Goal: Transaction & Acquisition: Purchase product/service

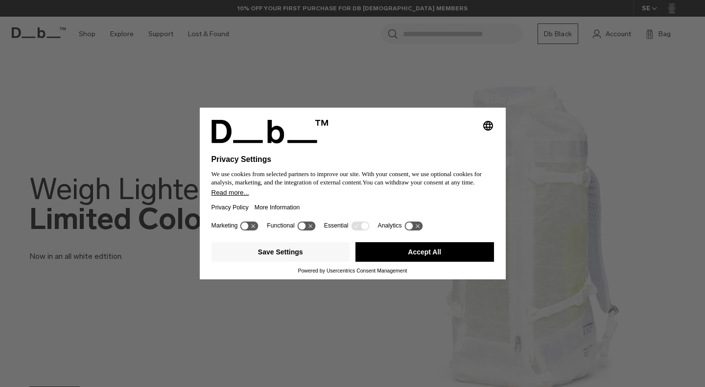
click at [444, 253] on button "Accept All" at bounding box center [424, 252] width 139 height 20
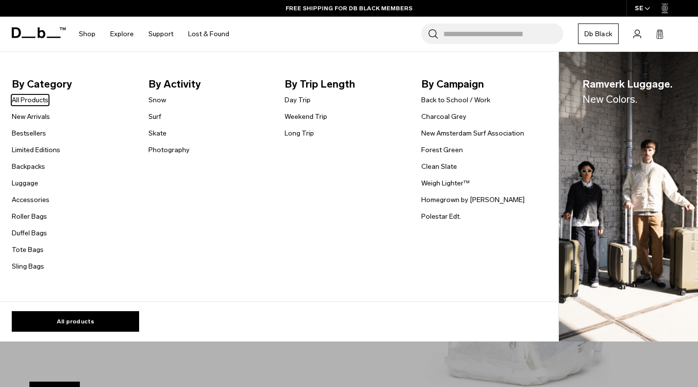
click at [32, 169] on link "Backpacks" at bounding box center [28, 167] width 33 height 10
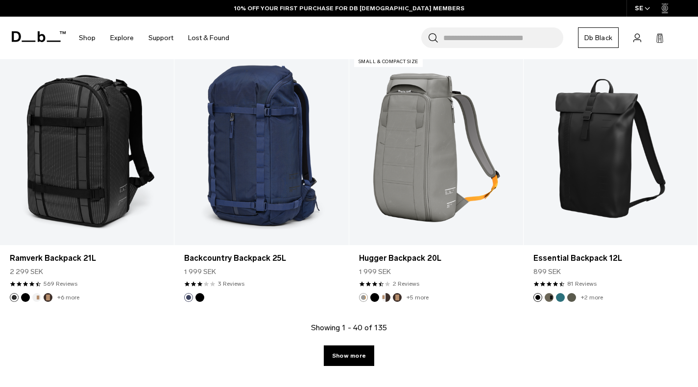
scroll to position [2621, 0]
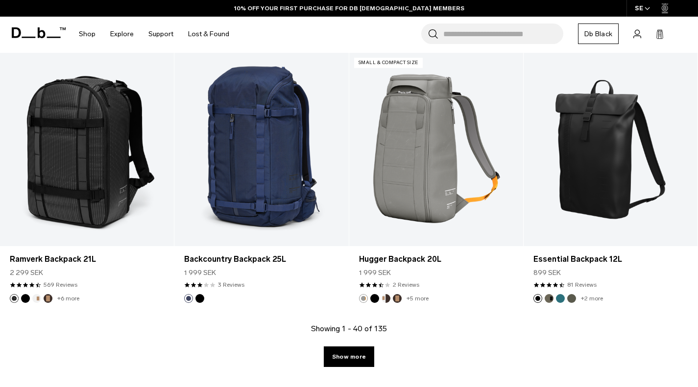
drag, startPoint x: 338, startPoint y: 362, endPoint x: 351, endPoint y: 355, distance: 14.5
click at [338, 362] on link "Show more" at bounding box center [349, 357] width 50 height 21
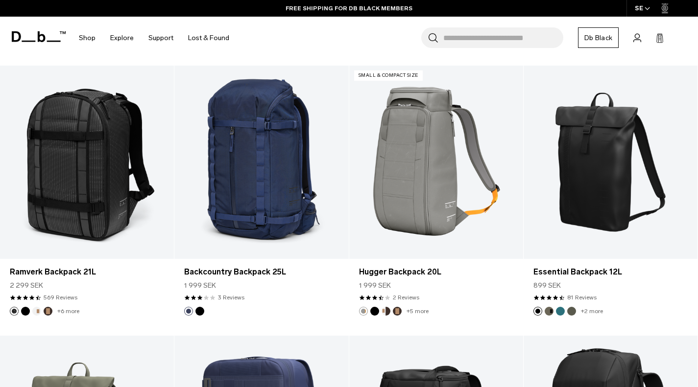
scroll to position [2607, 0]
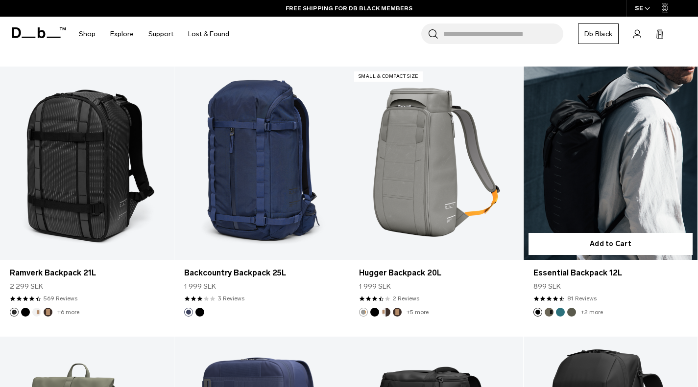
click at [604, 168] on link "Essential Backpack 12L" at bounding box center [610, 163] width 174 height 193
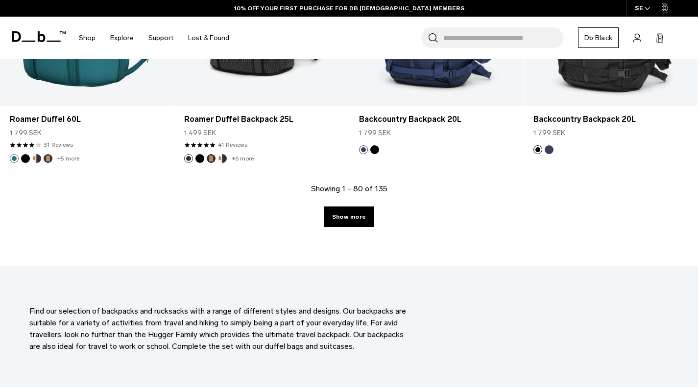
scroll to position [5463, 0]
click at [338, 227] on div "Showing 1 - 80 of 135 Show more" at bounding box center [349, 224] width 698 height 83
click at [347, 219] on link "Show more" at bounding box center [349, 216] width 50 height 21
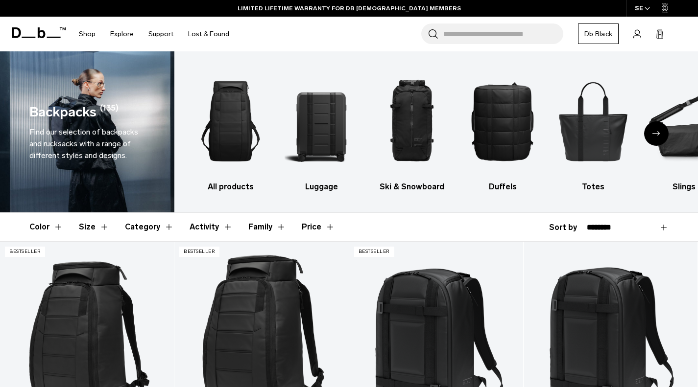
click at [76, 228] on header "Color Size Category Activity Family Price" at bounding box center [348, 227] width 639 height 28
click at [85, 228] on button "Size" at bounding box center [94, 227] width 30 height 28
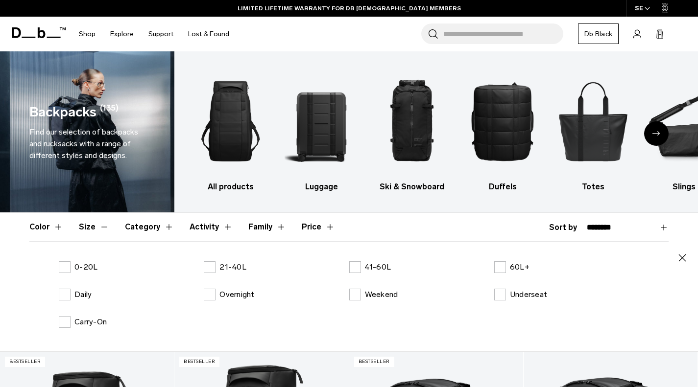
click at [63, 272] on label "0-20L" at bounding box center [78, 267] width 39 height 12
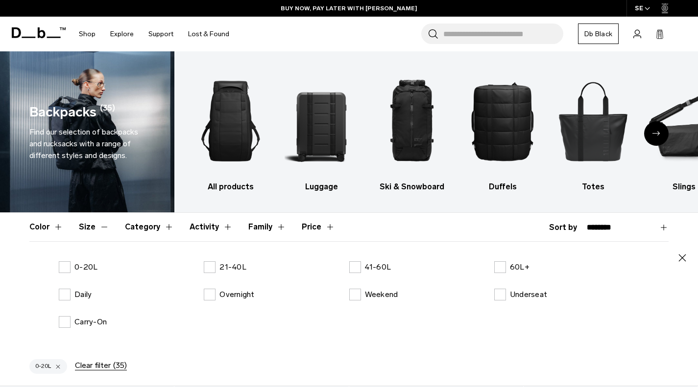
scroll to position [70, 0]
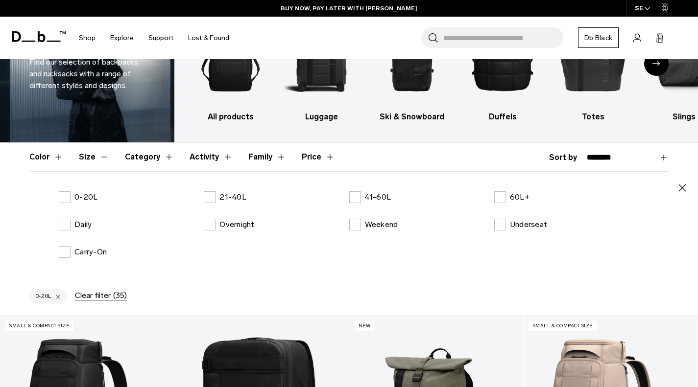
click at [60, 224] on label "Daily" at bounding box center [75, 225] width 33 height 12
click at [61, 226] on label "Daily" at bounding box center [75, 225] width 33 height 12
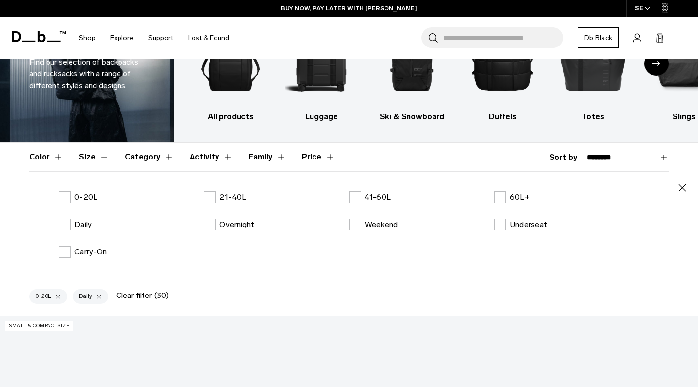
click at [213, 204] on div "0-20L 21-40L 41-60L 60L+ Daily Overnight Weekend Underseat Carry-On" at bounding box center [348, 232] width 639 height 82
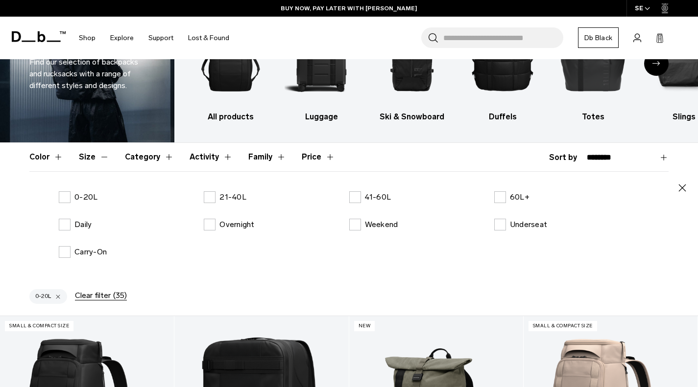
click at [207, 194] on label "21-40L" at bounding box center [225, 197] width 43 height 12
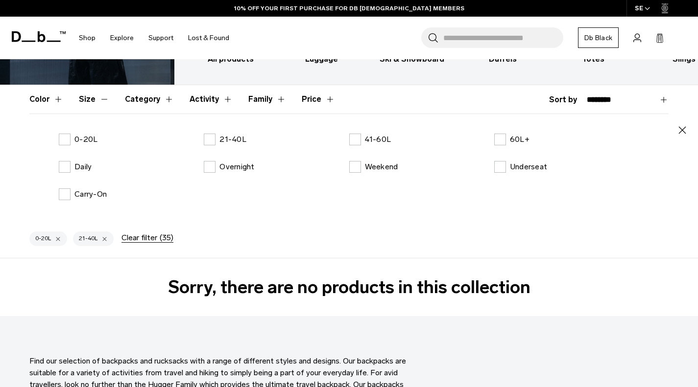
scroll to position [129, 0]
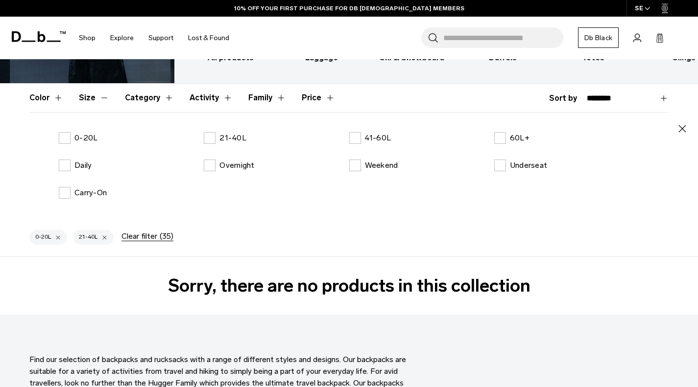
click at [210, 138] on label "21-40L" at bounding box center [225, 138] width 43 height 12
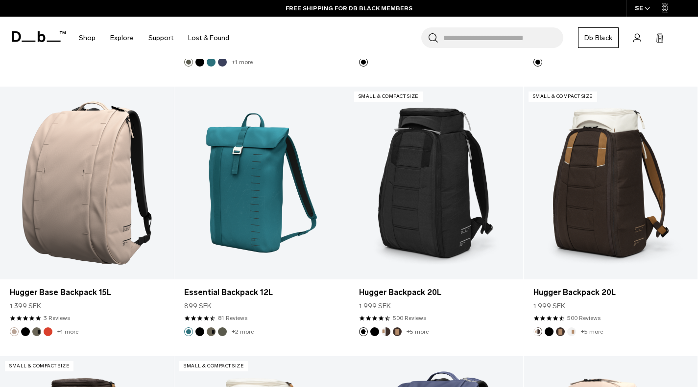
scroll to position [1920, 0]
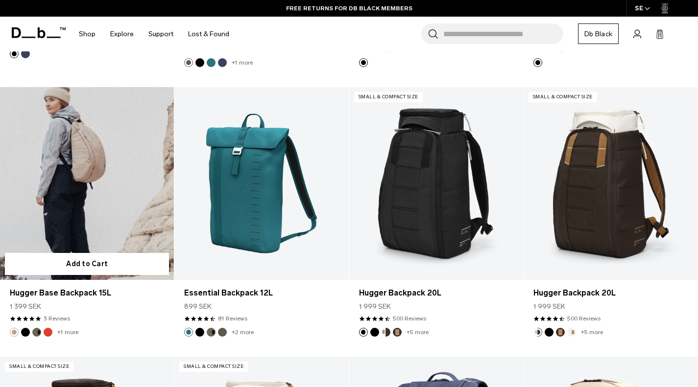
click at [120, 187] on link "Hugger Base Backpack 15L" at bounding box center [87, 183] width 174 height 193
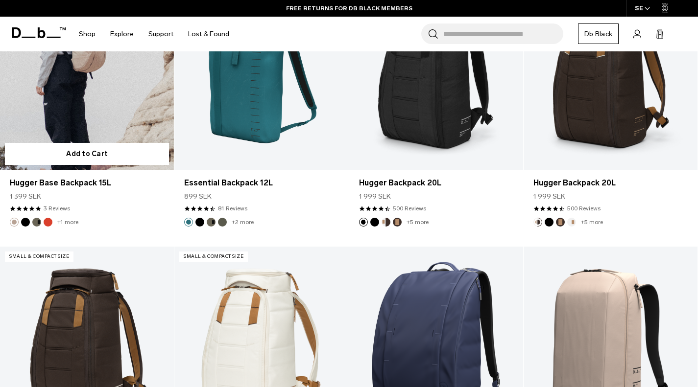
scroll to position [1810, 0]
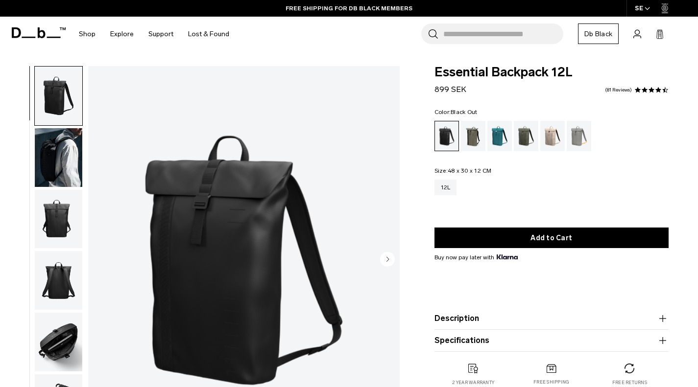
click at [72, 154] on img "button" at bounding box center [58, 157] width 47 height 59
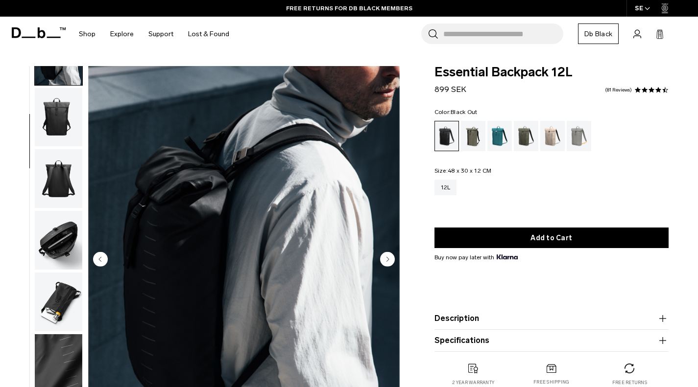
scroll to position [102, 0]
click at [103, 262] on circle "Previous slide" at bounding box center [100, 259] width 15 height 15
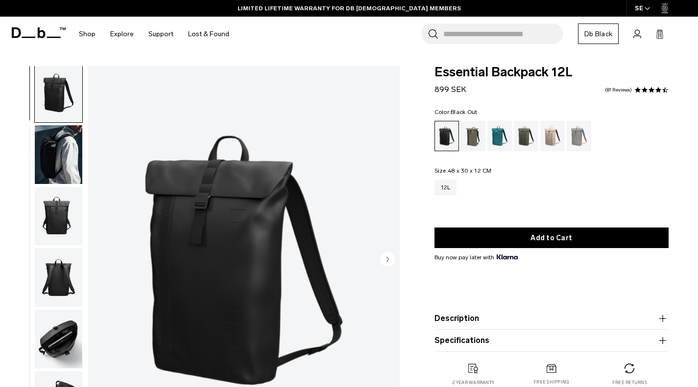
scroll to position [0, 0]
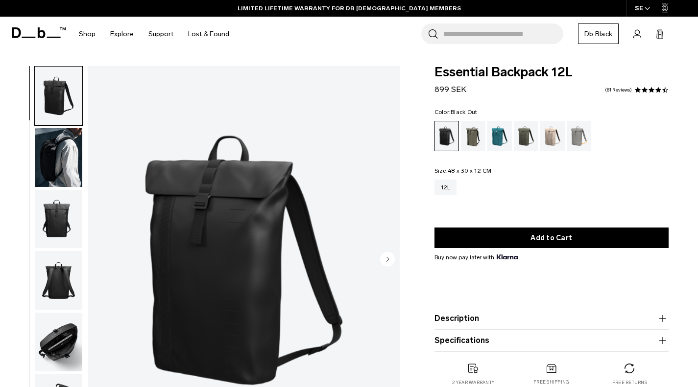
click at [103, 262] on img "1 / 8" at bounding box center [243, 260] width 311 height 389
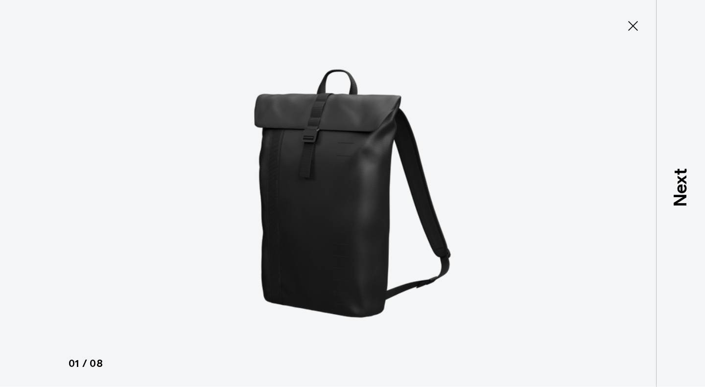
click at [635, 24] on icon at bounding box center [633, 26] width 16 height 16
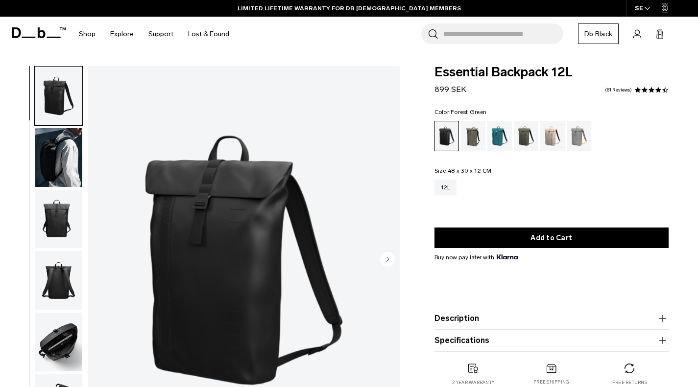
click at [473, 142] on div "Forest Green" at bounding box center [473, 136] width 25 height 30
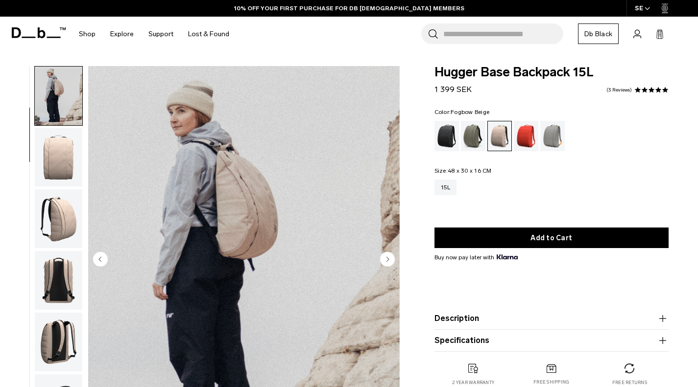
click at [384, 256] on circle "Next slide" at bounding box center [387, 259] width 15 height 15
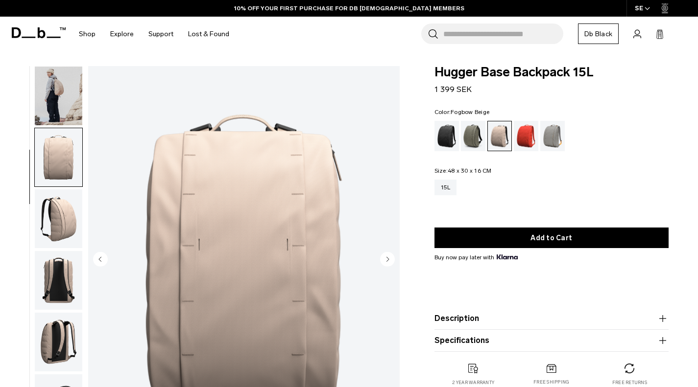
click at [384, 256] on circle "Next slide" at bounding box center [387, 259] width 15 height 15
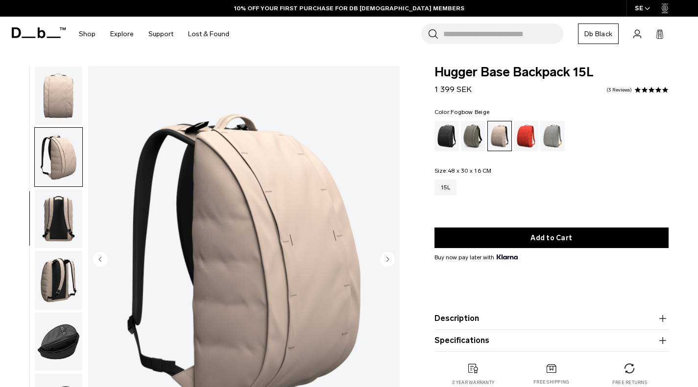
scroll to position [164, 0]
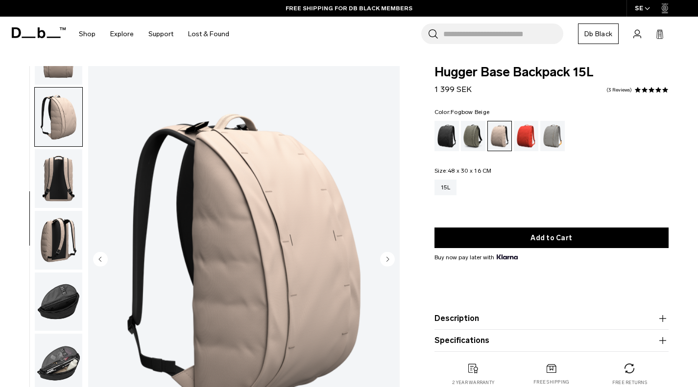
click at [384, 256] on circle "Next slide" at bounding box center [387, 259] width 15 height 15
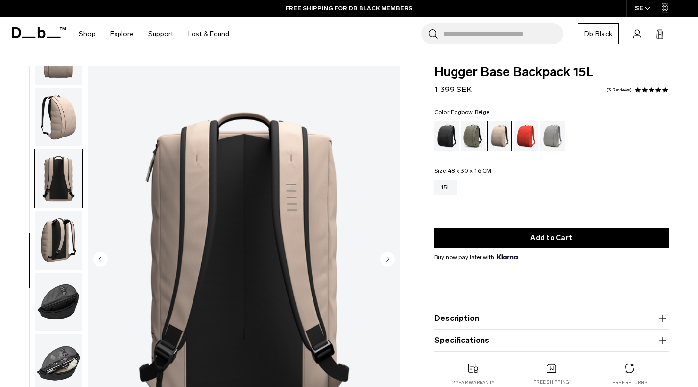
click at [384, 256] on circle "Next slide" at bounding box center [387, 259] width 15 height 15
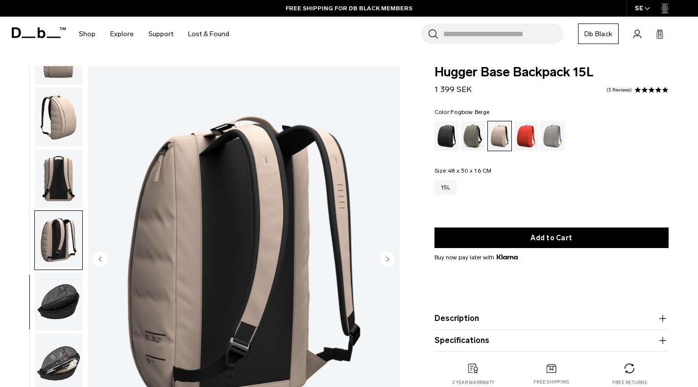
click at [384, 256] on circle "Next slide" at bounding box center [387, 259] width 15 height 15
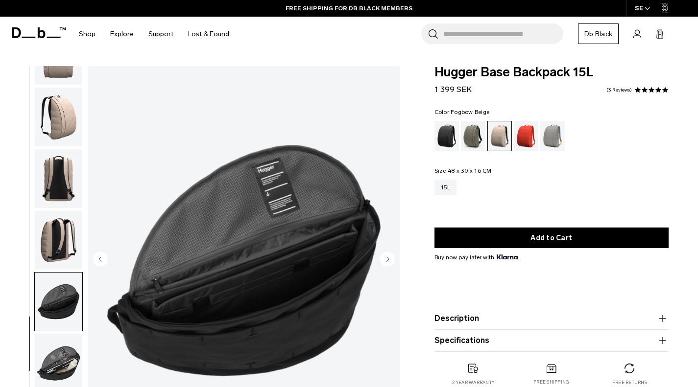
click at [384, 256] on circle "Next slide" at bounding box center [387, 259] width 15 height 15
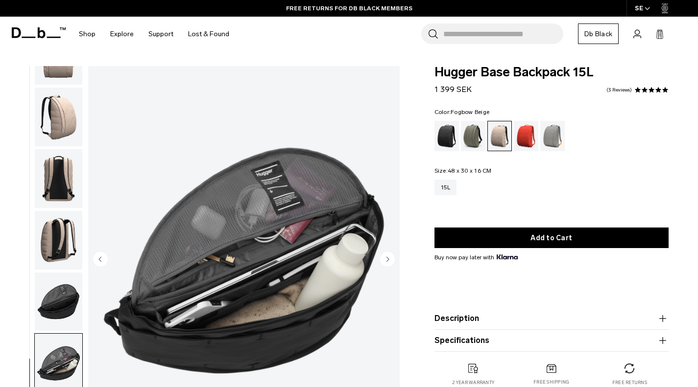
click at [384, 256] on circle "Next slide" at bounding box center [387, 259] width 15 height 15
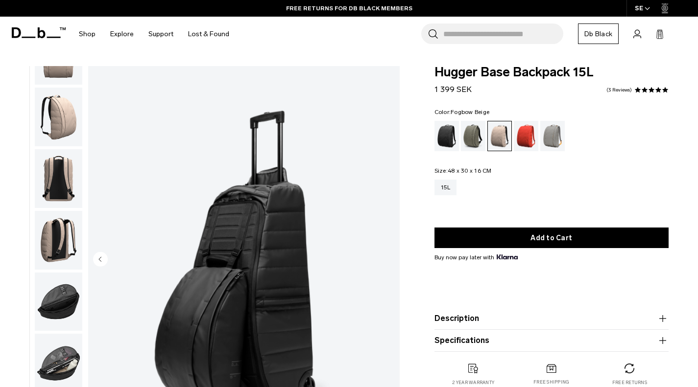
scroll to position [111, 0]
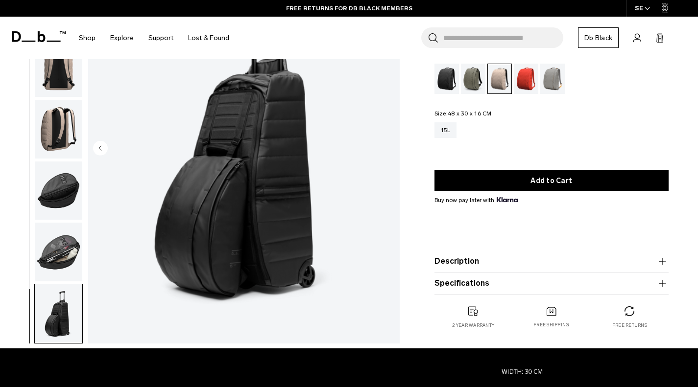
click at [102, 142] on circle "Previous slide" at bounding box center [100, 148] width 15 height 15
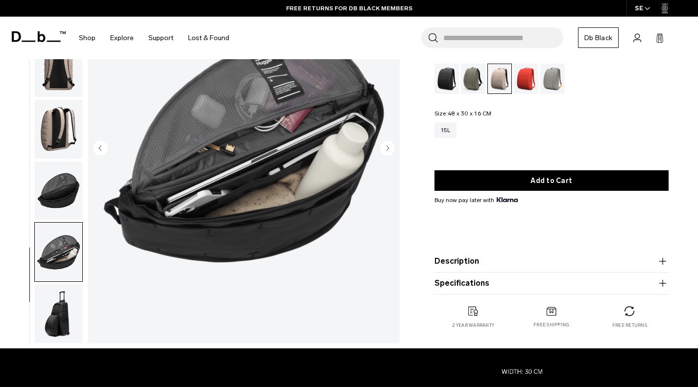
click at [102, 142] on circle "Previous slide" at bounding box center [100, 148] width 15 height 15
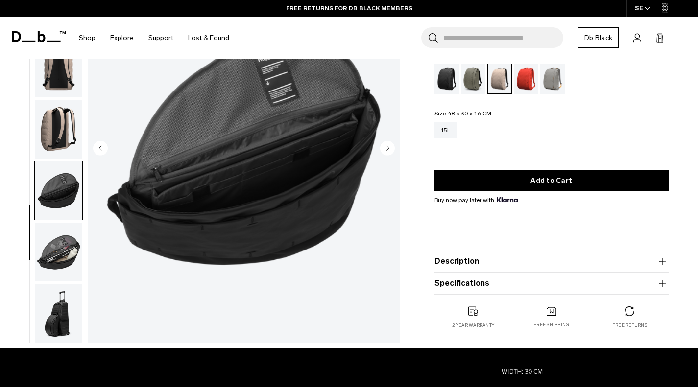
click at [102, 142] on circle "Previous slide" at bounding box center [100, 148] width 15 height 15
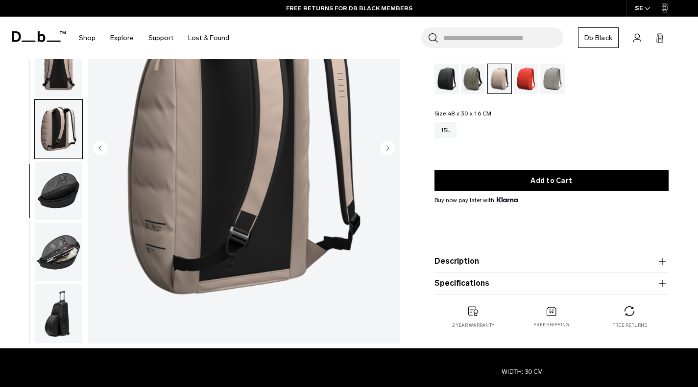
click at [102, 142] on circle "Previous slide" at bounding box center [100, 148] width 15 height 15
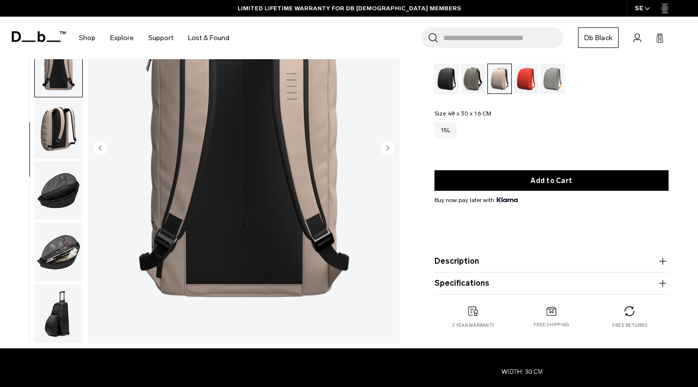
click at [102, 142] on circle "Previous slide" at bounding box center [100, 148] width 15 height 15
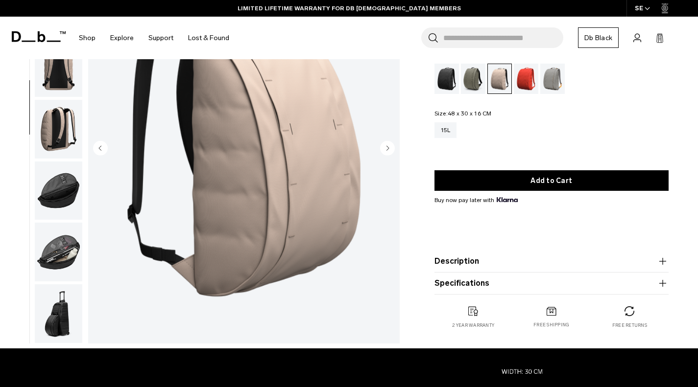
scroll to position [0, 0]
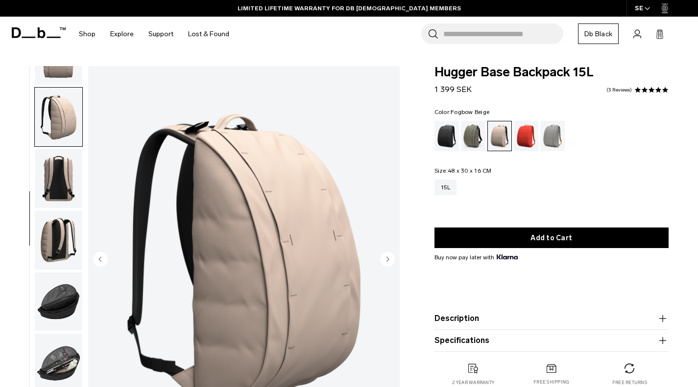
click at [99, 261] on circle "Previous slide" at bounding box center [100, 259] width 15 height 15
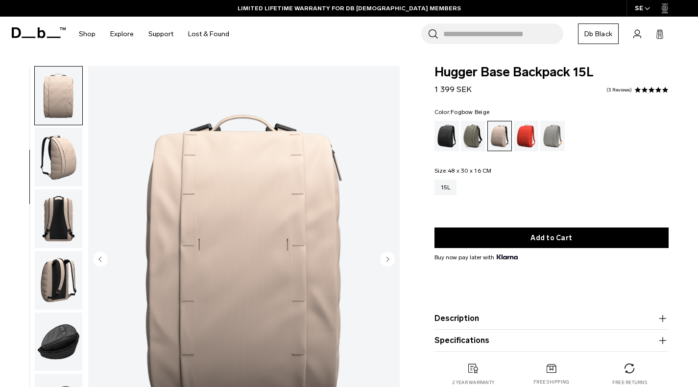
click at [99, 261] on circle "Previous slide" at bounding box center [100, 259] width 15 height 15
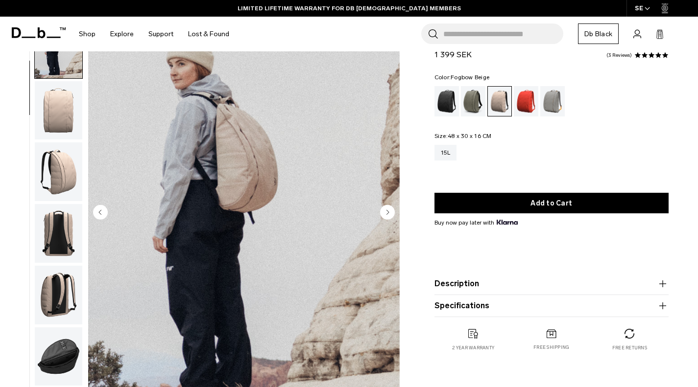
scroll to position [11, 0]
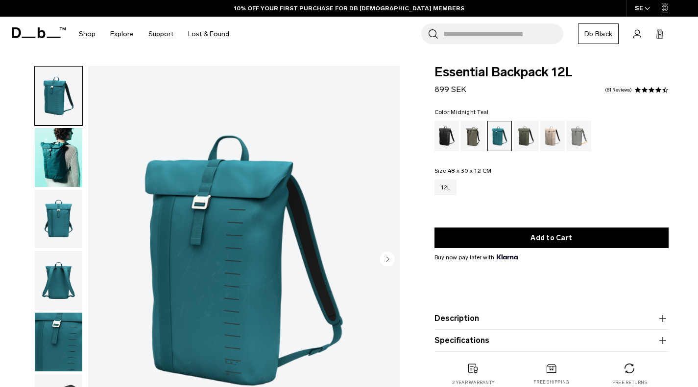
click at [47, 148] on img "button" at bounding box center [58, 157] width 47 height 59
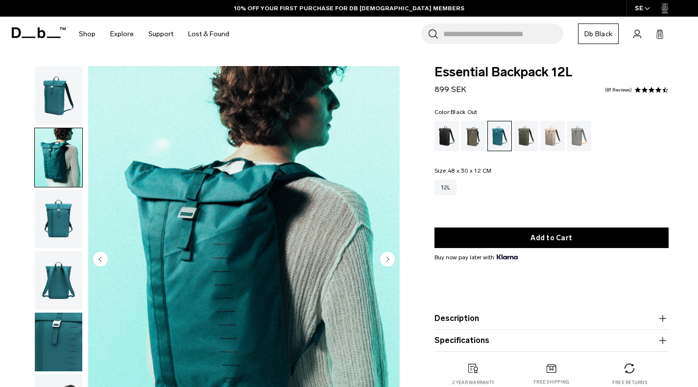
click at [450, 135] on div "Black Out" at bounding box center [446, 136] width 25 height 30
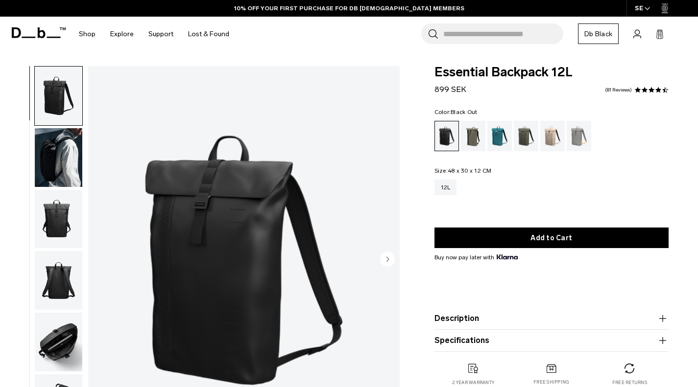
click at [391, 261] on circle "Next slide" at bounding box center [387, 259] width 15 height 15
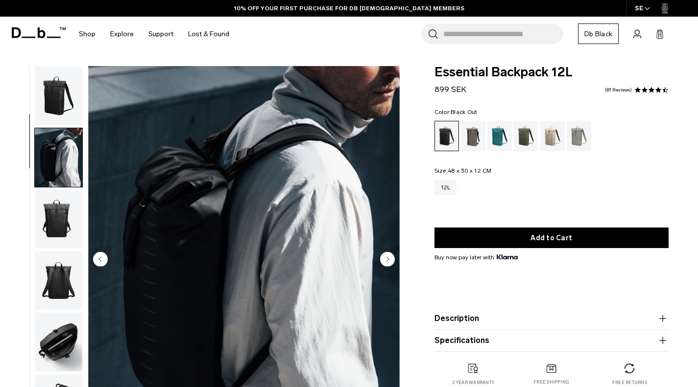
scroll to position [62, 0]
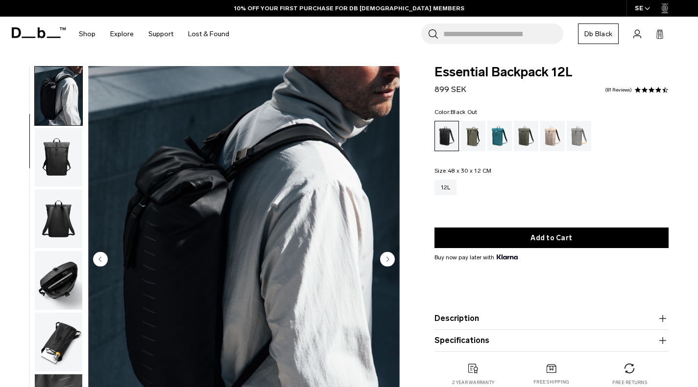
click at [391, 261] on circle "Next slide" at bounding box center [387, 259] width 15 height 15
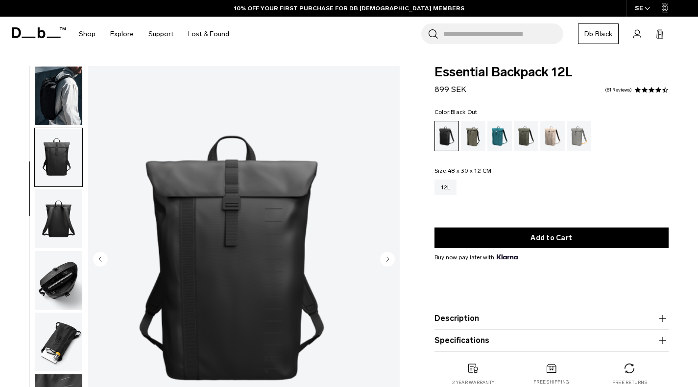
click at [391, 261] on circle "Next slide" at bounding box center [387, 259] width 15 height 15
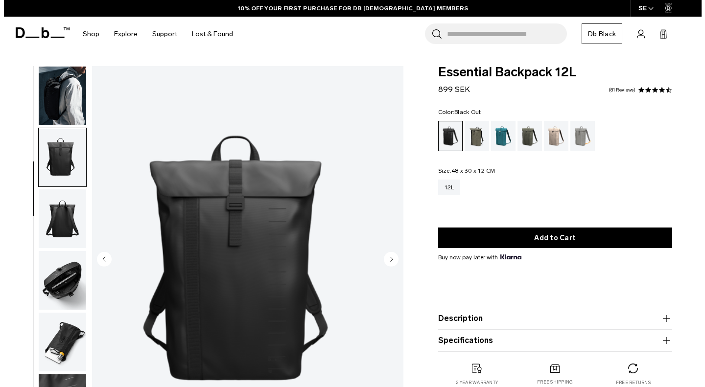
scroll to position [102, 0]
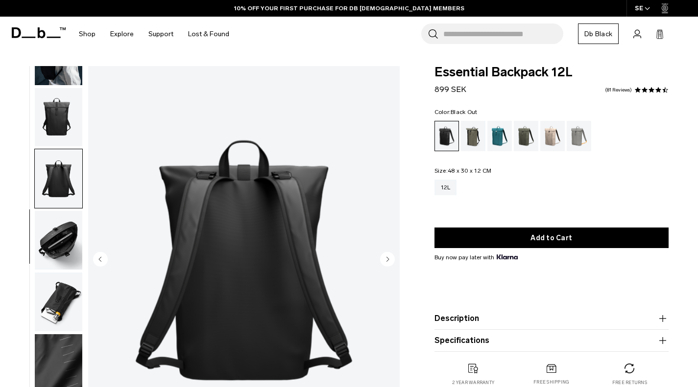
click at [391, 261] on circle "Next slide" at bounding box center [387, 259] width 15 height 15
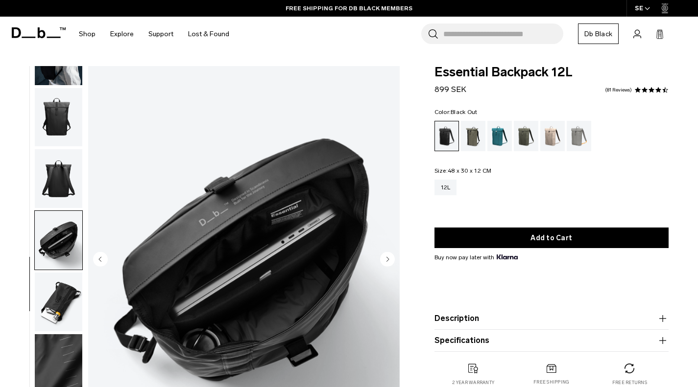
click at [391, 261] on circle "Next slide" at bounding box center [387, 259] width 15 height 15
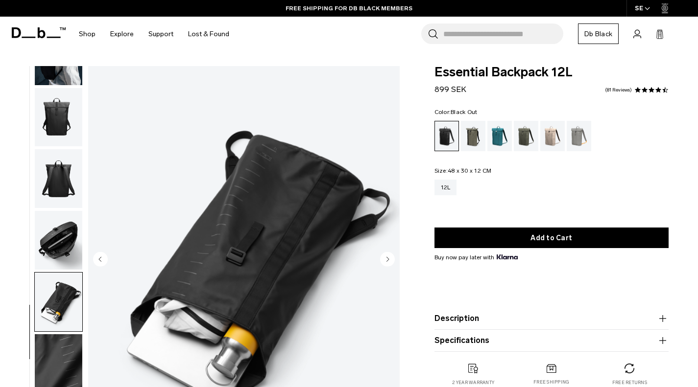
click at [391, 261] on circle "Next slide" at bounding box center [387, 259] width 15 height 15
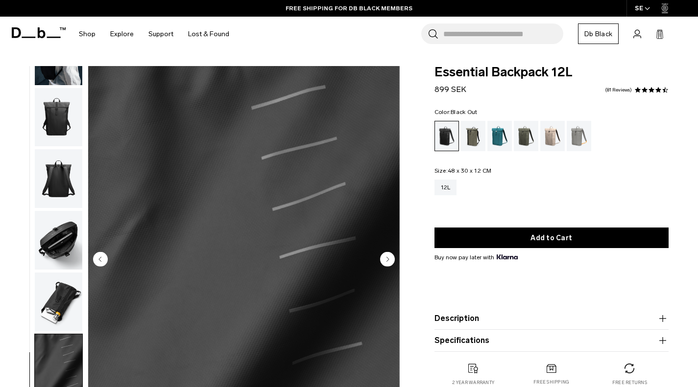
click at [391, 261] on circle "Next slide" at bounding box center [387, 259] width 15 height 15
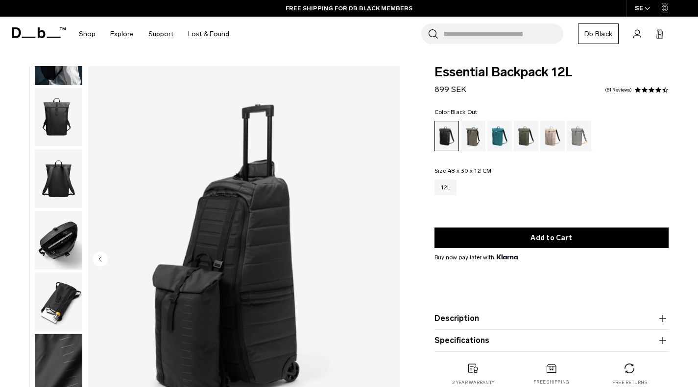
click at [391, 261] on img "8 / 8" at bounding box center [243, 260] width 311 height 389
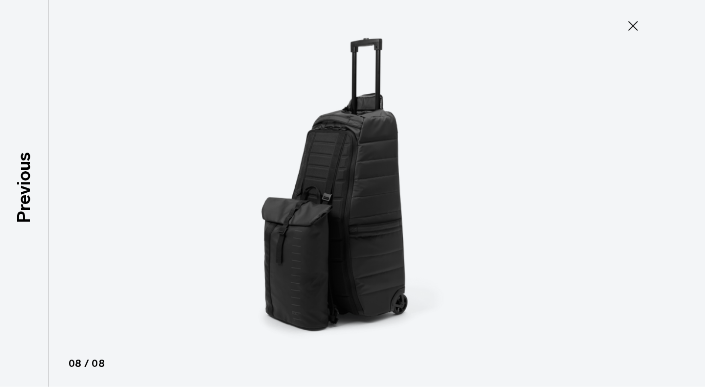
scroll to position [97, 0]
